Goal: Navigation & Orientation: Find specific page/section

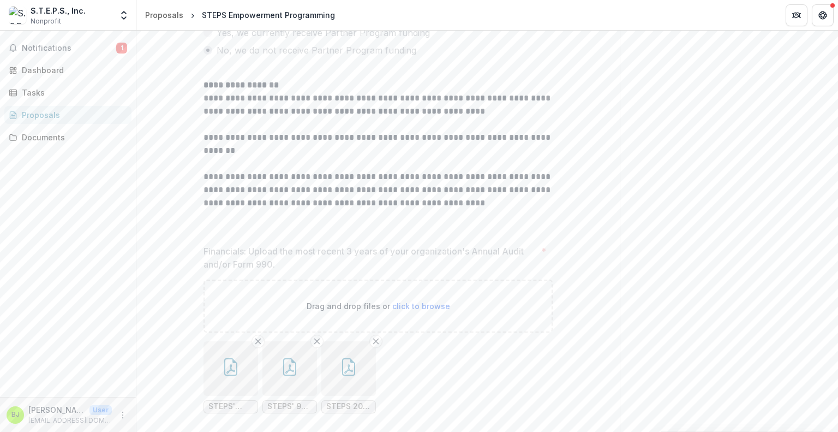
scroll to position [443, 0]
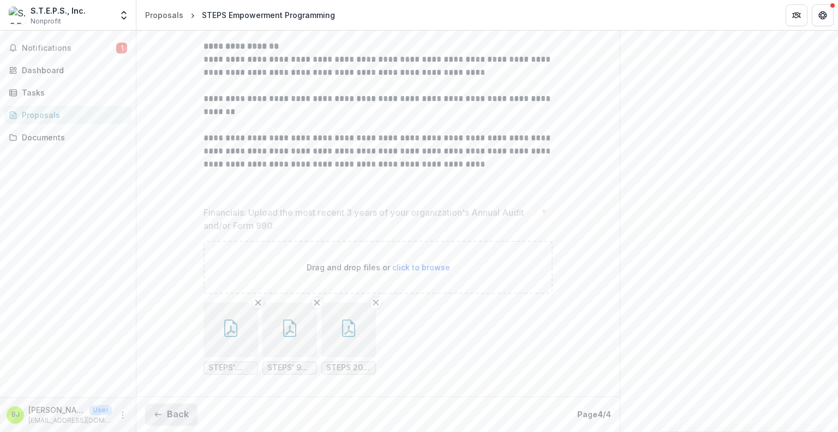
click at [166, 414] on button "Back" at bounding box center [171, 414] width 52 height 22
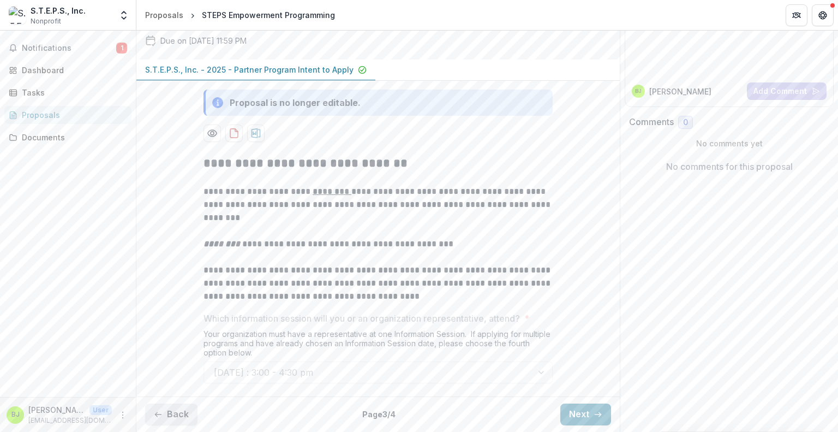
scroll to position [206, 0]
click at [166, 414] on button "Back" at bounding box center [171, 414] width 52 height 22
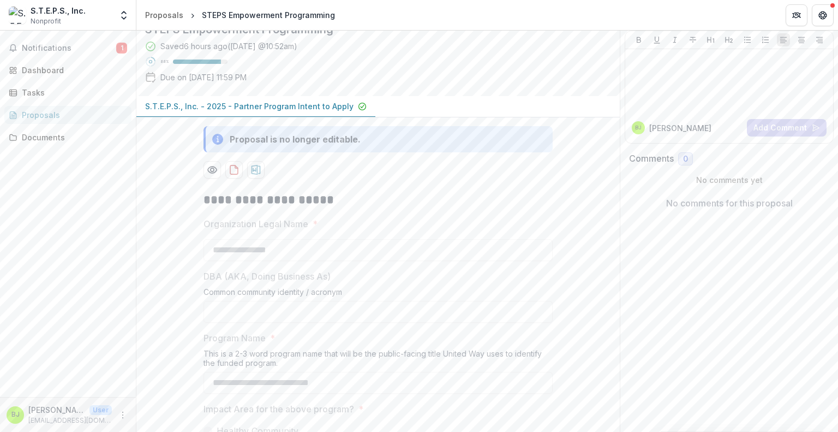
scroll to position [0, 0]
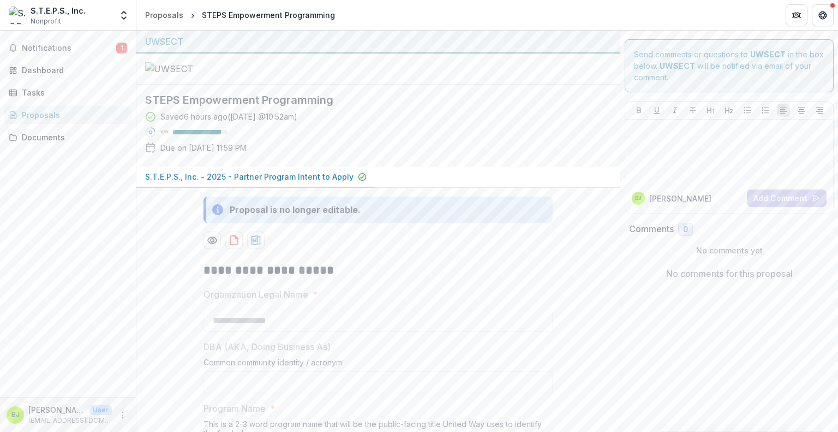
click at [75, 111] on div "Proposals" at bounding box center [72, 114] width 101 height 11
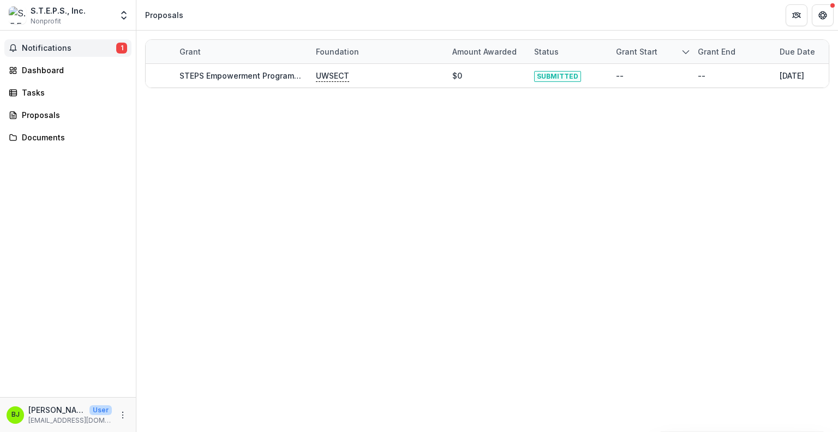
click at [89, 47] on span "Notifications" at bounding box center [69, 48] width 94 height 9
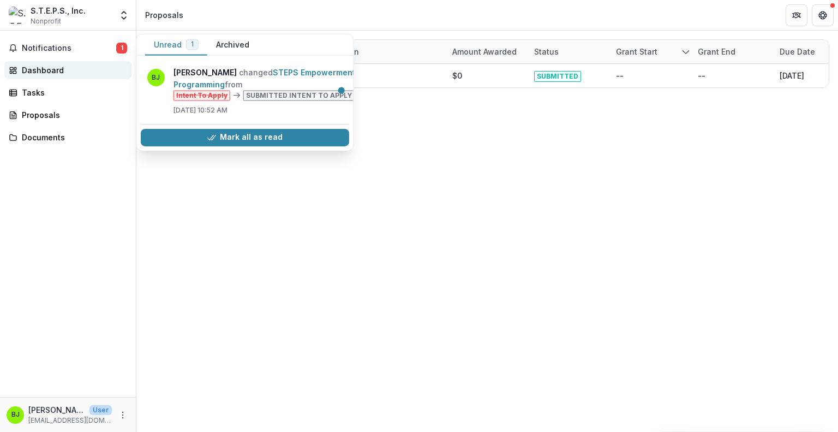
click at [87, 65] on div "Dashboard" at bounding box center [72, 69] width 101 height 11
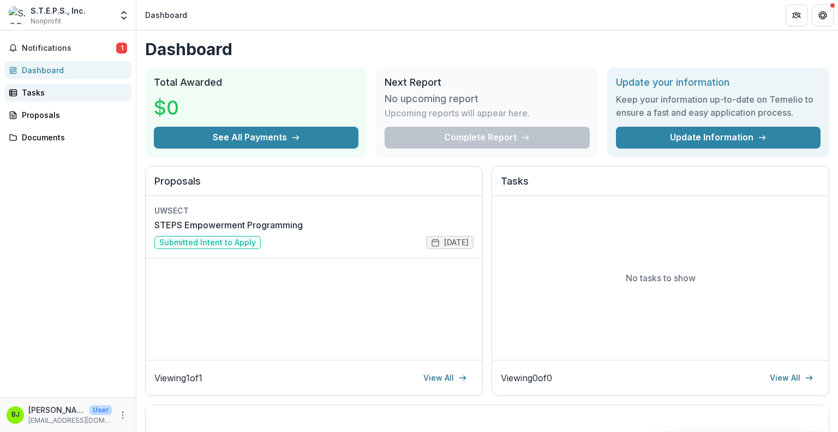
click at [79, 101] on link "Tasks" at bounding box center [67, 92] width 127 height 18
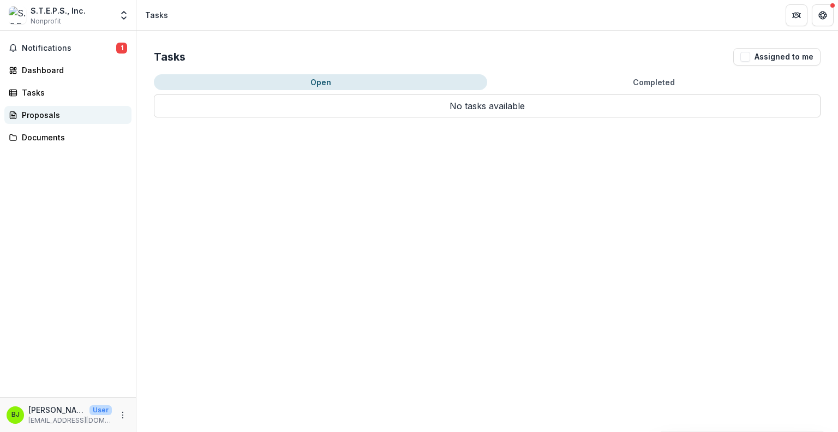
click at [83, 116] on div "Proposals" at bounding box center [72, 114] width 101 height 11
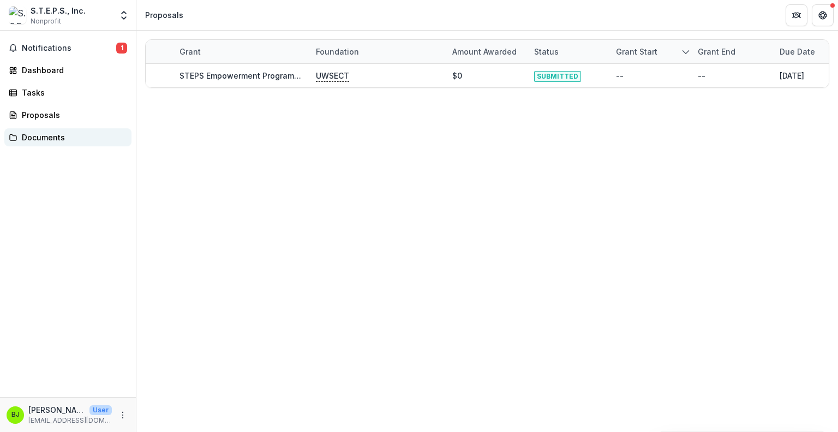
click at [81, 139] on div "Documents" at bounding box center [72, 137] width 101 height 11
